Goal: Navigation & Orientation: Find specific page/section

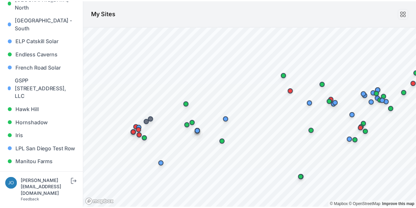
scroll to position [285, 0]
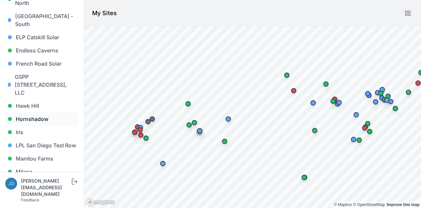
click at [32, 112] on link "Hornshadow" at bounding box center [41, 118] width 73 height 13
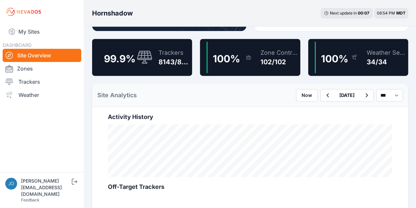
scroll to position [164, 0]
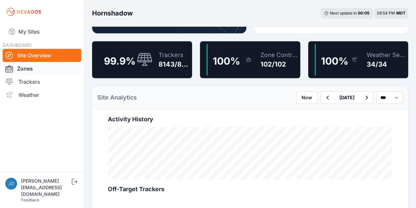
click at [26, 69] on link "Zones" at bounding box center [42, 68] width 79 height 13
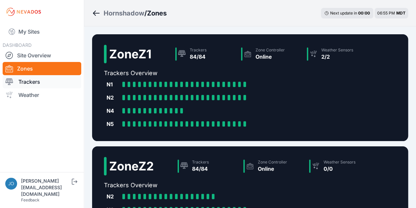
click at [38, 83] on link "Trackers" at bounding box center [42, 81] width 79 height 13
